Goal: Navigation & Orientation: Find specific page/section

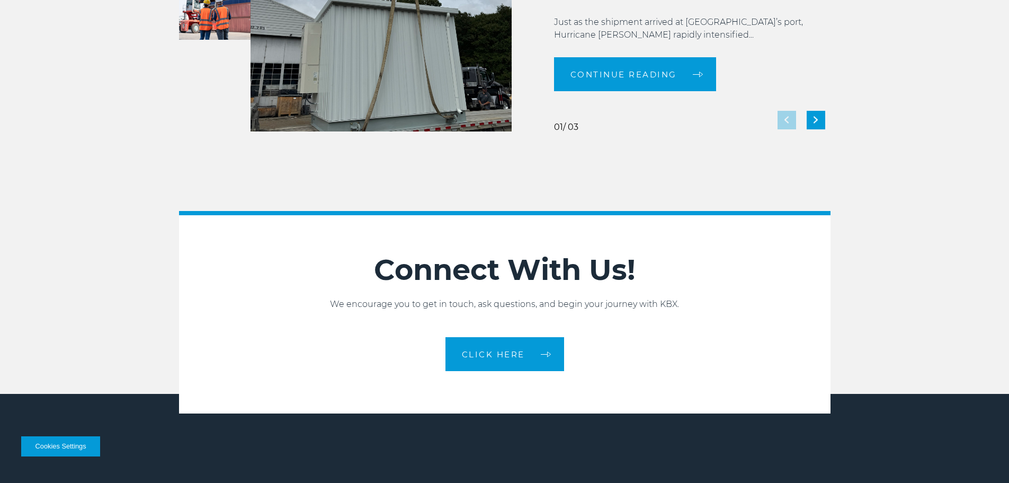
scroll to position [2364, 0]
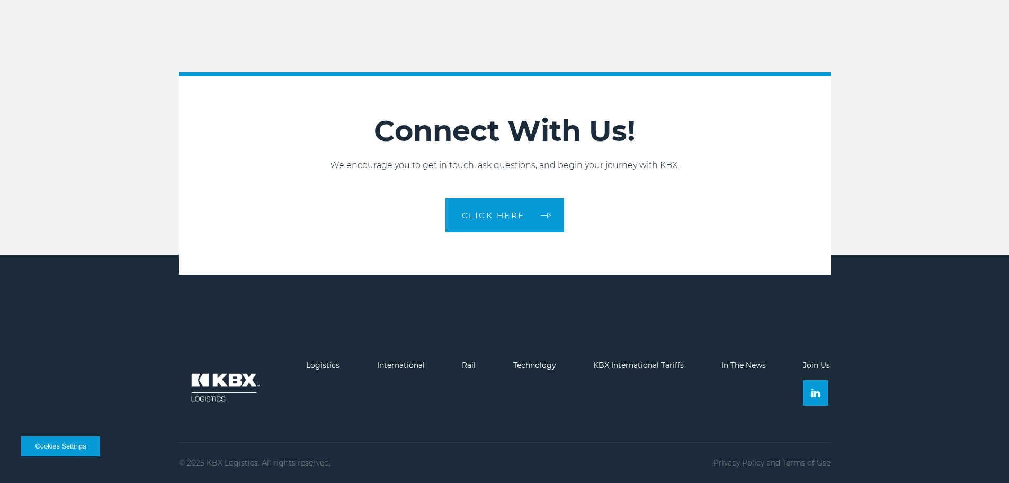
click at [338, 370] on li "Logistics" at bounding box center [322, 388] width 33 height 55
click at [327, 363] on link "Logistics" at bounding box center [322, 365] width 33 height 10
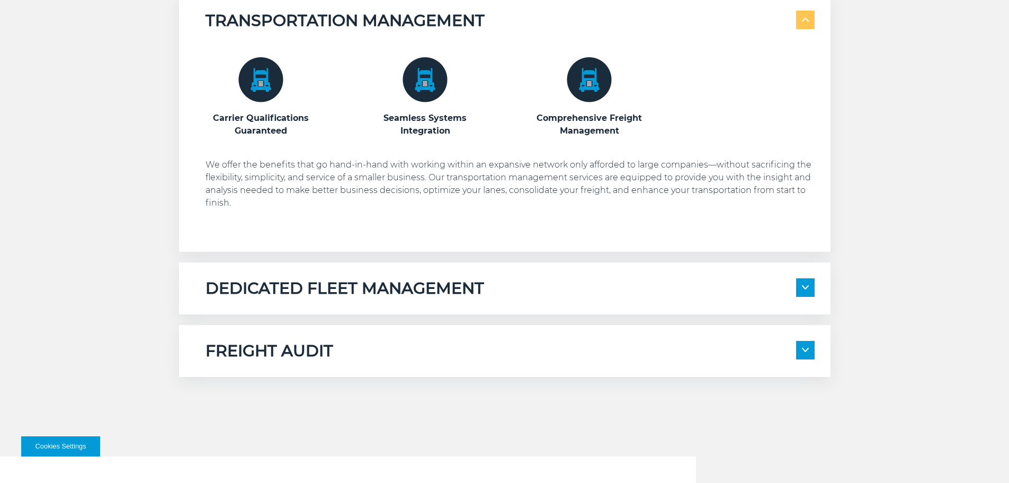
scroll to position [636, 0]
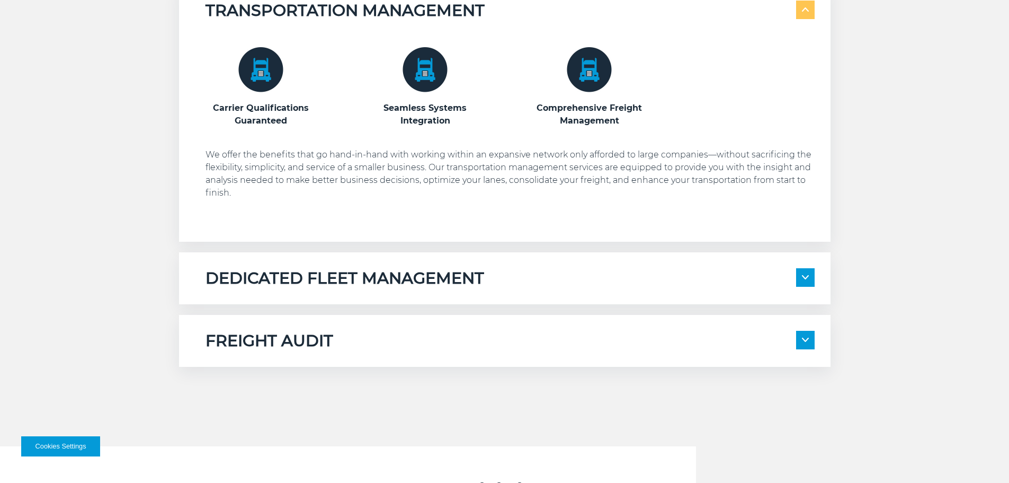
click at [663, 297] on div "DEDICATED FLEET MANAGEMENT Local Fleet Management Regional & Long-Haul Tours" at bounding box center [505, 278] width 652 height 52
click at [669, 281] on div "DEDICATED FLEET MANAGEMENT" at bounding box center [510, 278] width 609 height 20
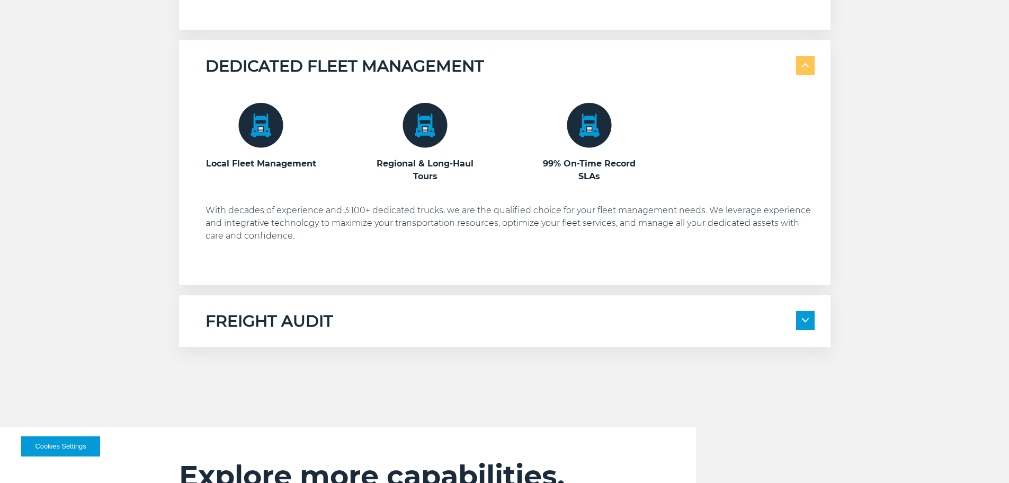
click at [649, 327] on div "FREIGHT AUDIT" at bounding box center [510, 321] width 609 height 20
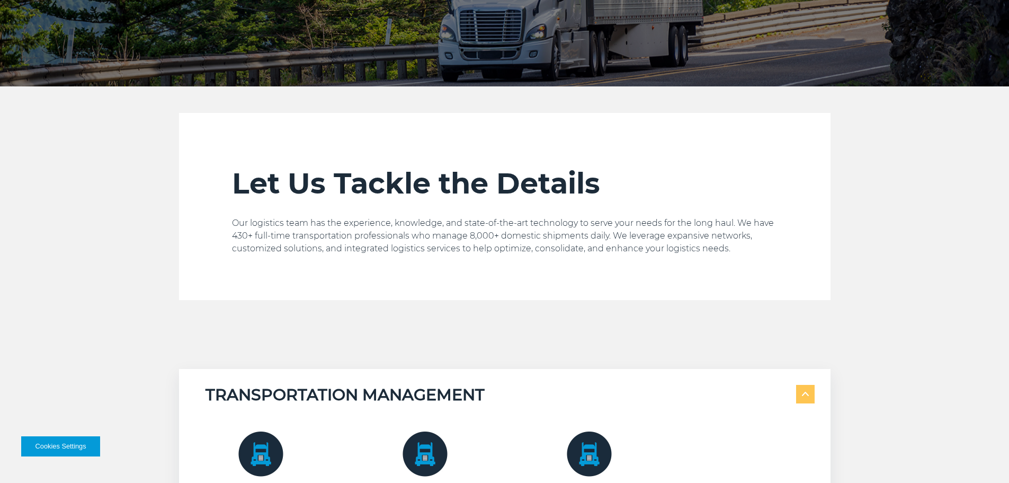
scroll to position [0, 0]
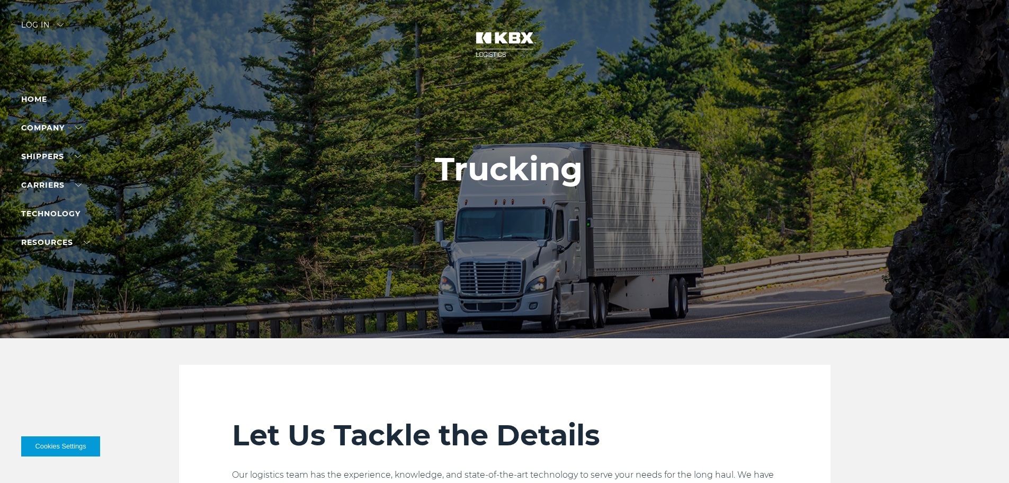
click at [48, 28] on div "Log in" at bounding box center [42, 28] width 42 height 15
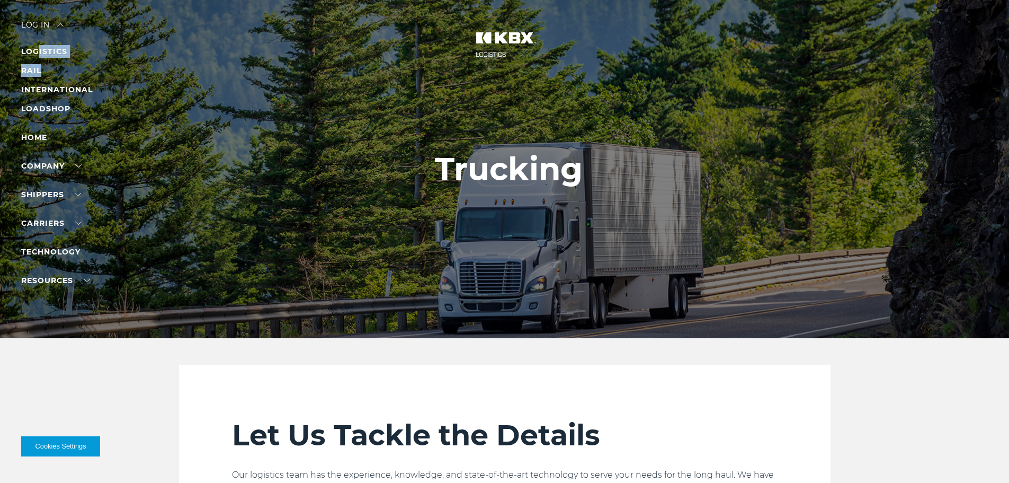
click at [40, 53] on ul "LOGISTICS RAIL INTERNATIONAL LOADSHOP" at bounding box center [67, 80] width 92 height 70
click at [40, 53] on link "LOGISTICS" at bounding box center [44, 52] width 46 height 10
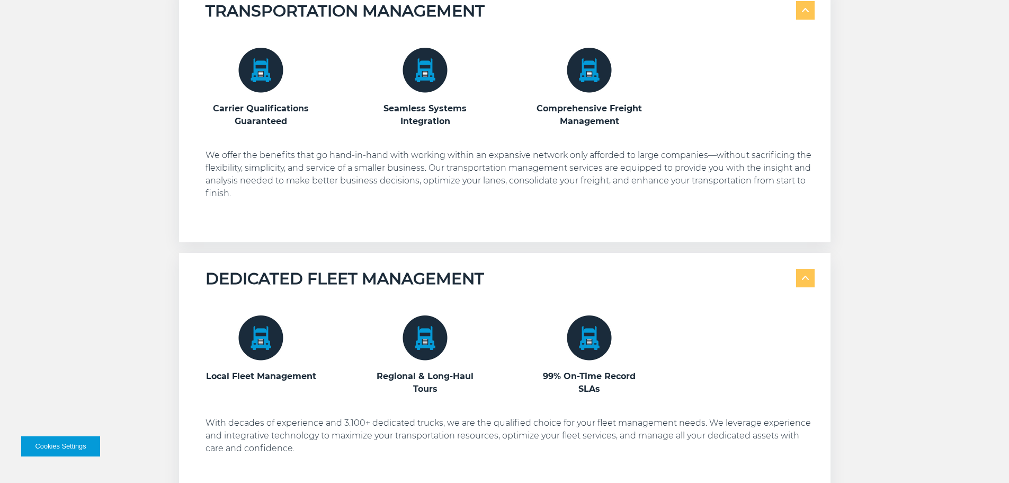
scroll to position [636, 0]
